Goal: Check status: Check status

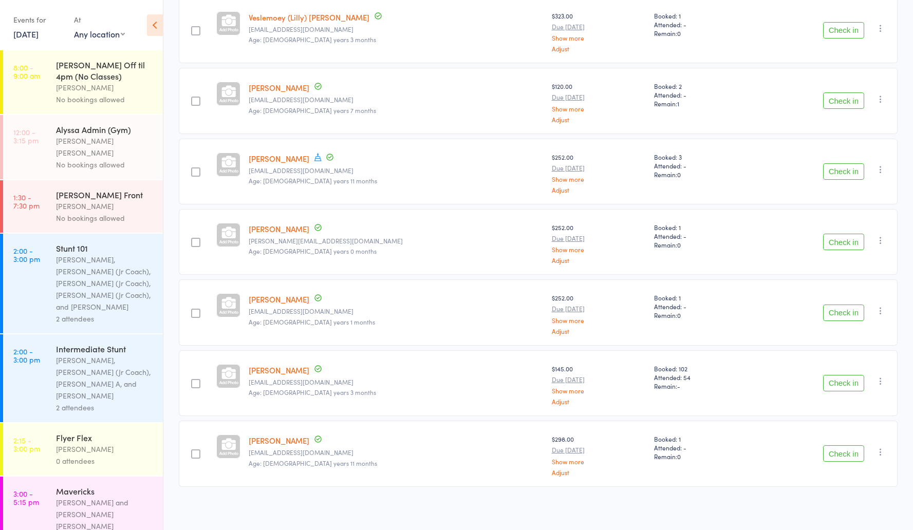
scroll to position [290, 0]
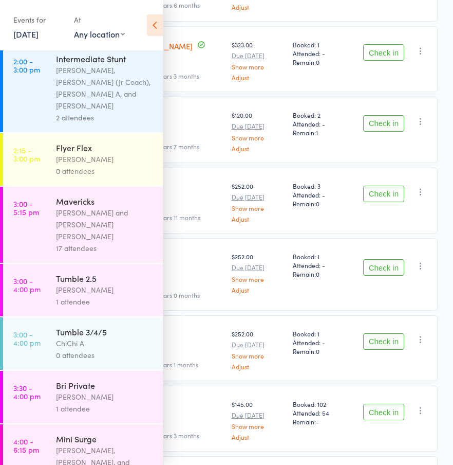
click at [39, 32] on link "[DATE]" at bounding box center [25, 33] width 25 height 11
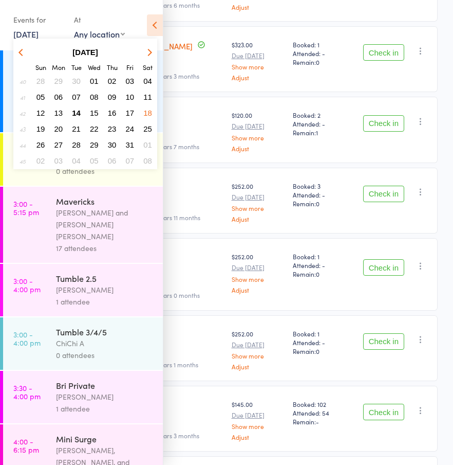
click at [94, 112] on span "15" at bounding box center [94, 112] width 9 height 9
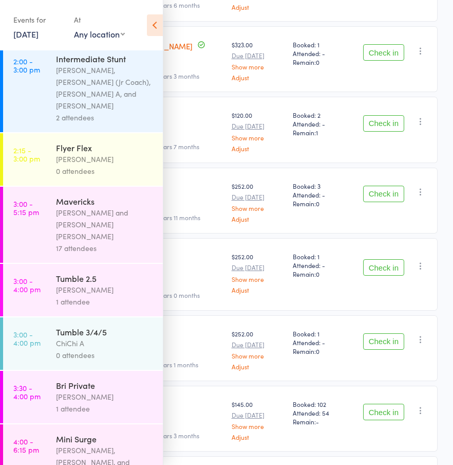
scroll to position [0, 0]
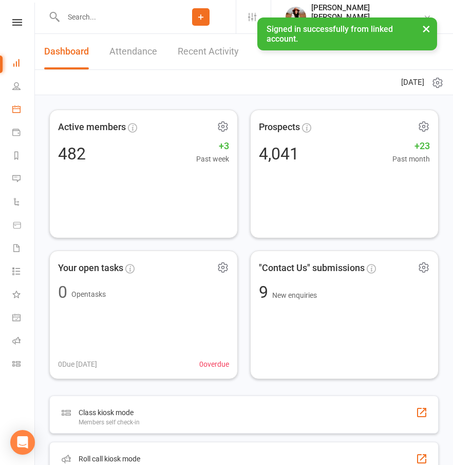
click at [15, 113] on link "Calendar" at bounding box center [23, 110] width 23 height 23
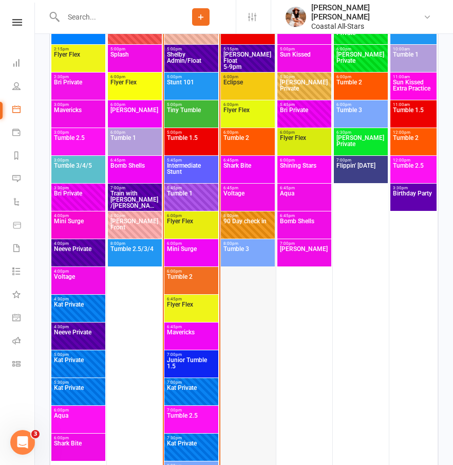
scroll to position [1536, 0]
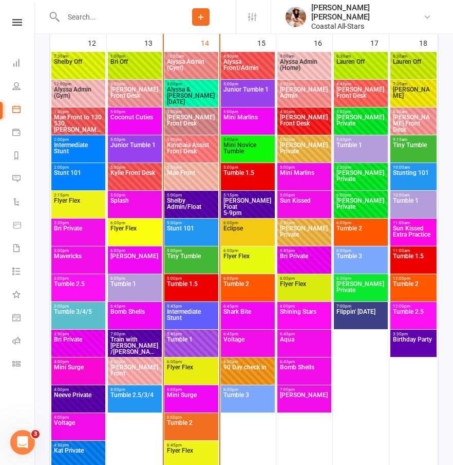
click at [248, 179] on span "Tumble 1.5" at bounding box center [248, 179] width 50 height 18
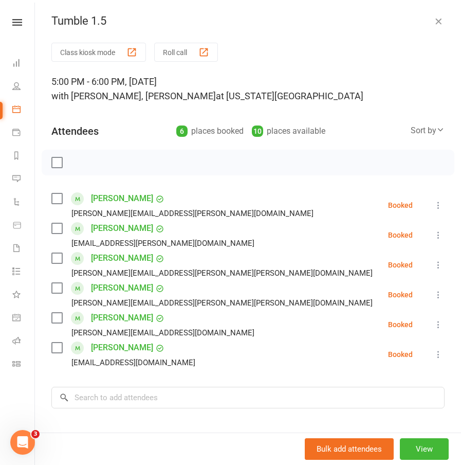
click at [433, 21] on icon "button" at bounding box center [438, 21] width 10 height 10
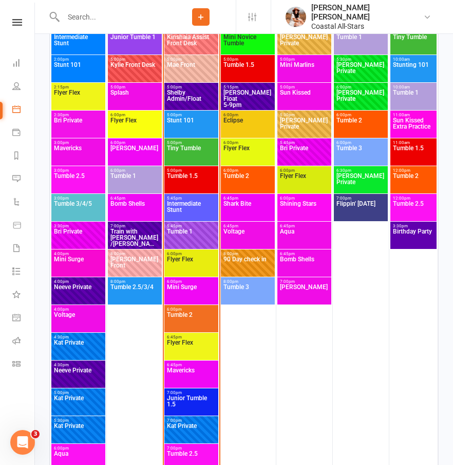
scroll to position [2017, 0]
